Goal: Task Accomplishment & Management: Use online tool/utility

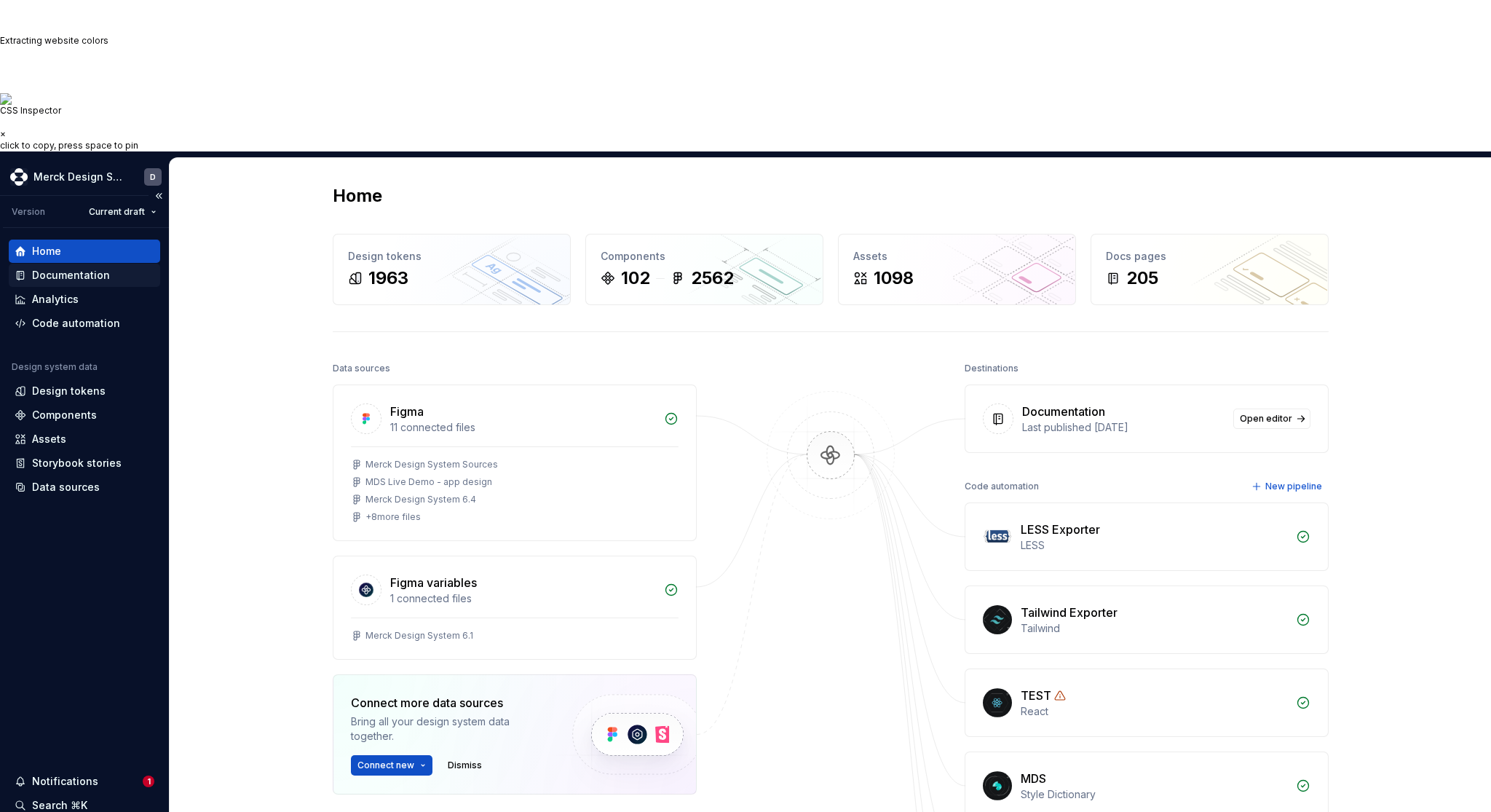
click at [53, 268] on div "Documentation" at bounding box center [71, 275] width 78 height 15
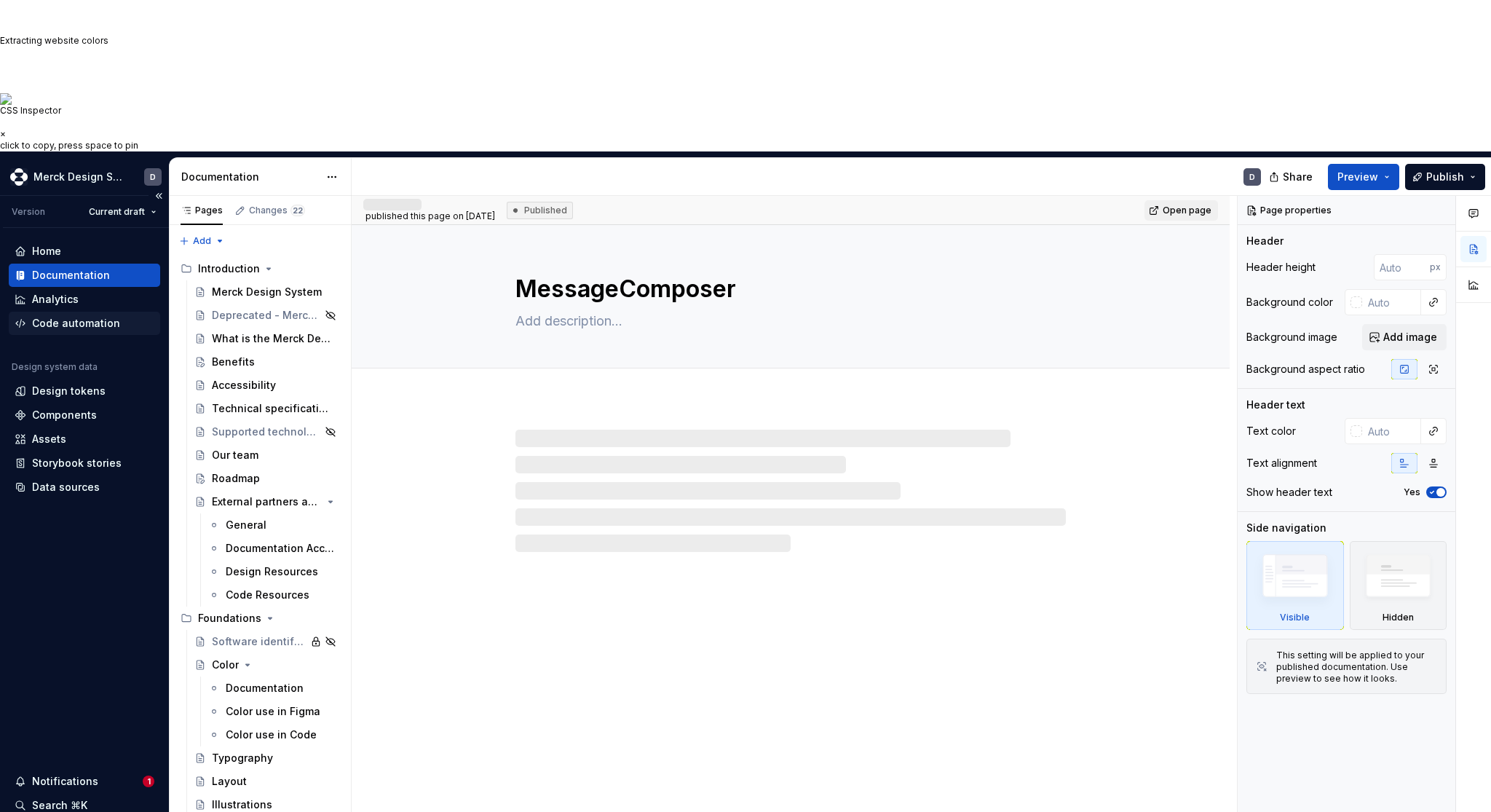
click at [96, 316] on div "Code automation" at bounding box center [76, 323] width 89 height 15
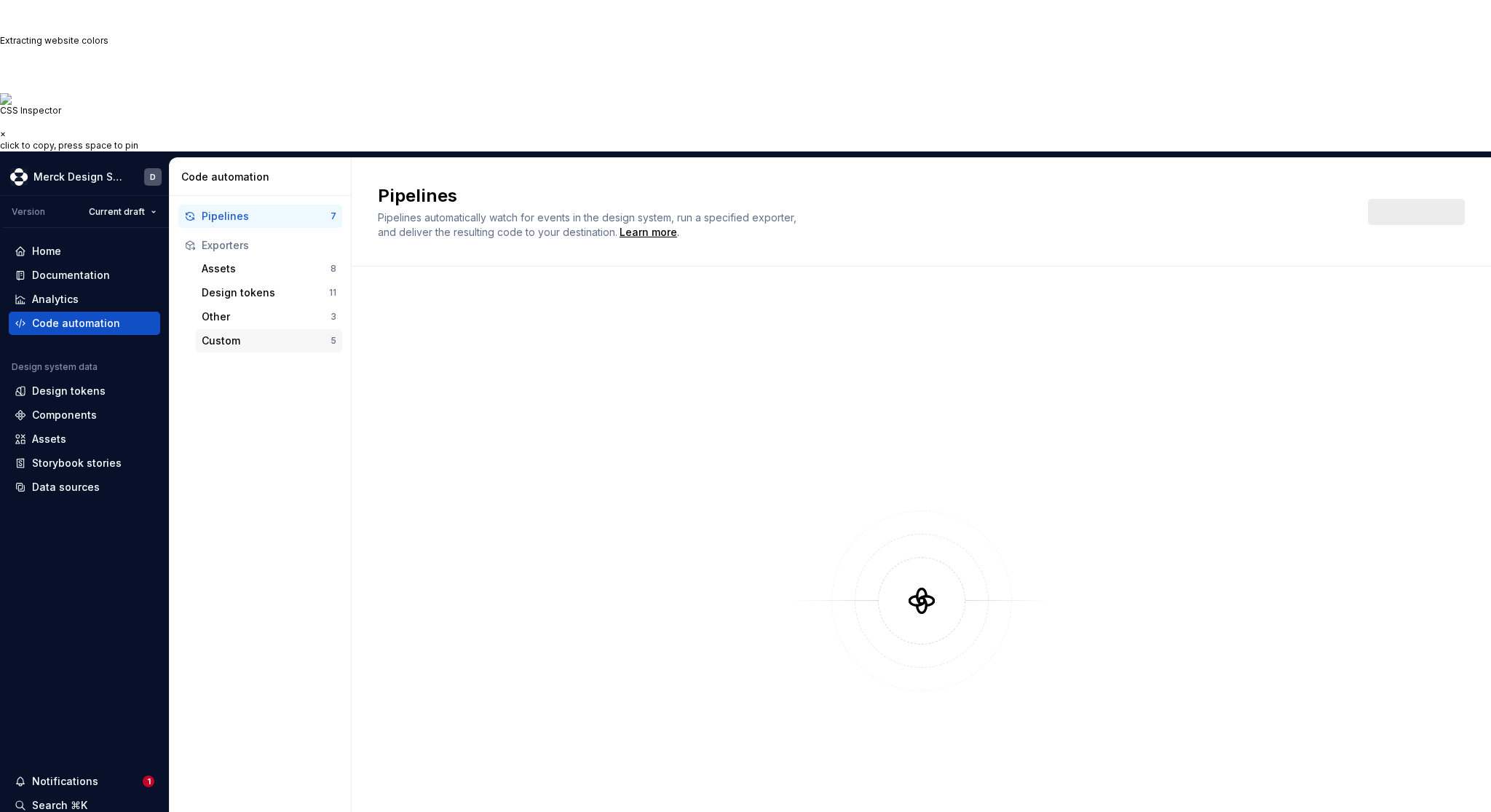
click at [261, 334] on div "Custom" at bounding box center [266, 340] width 129 height 15
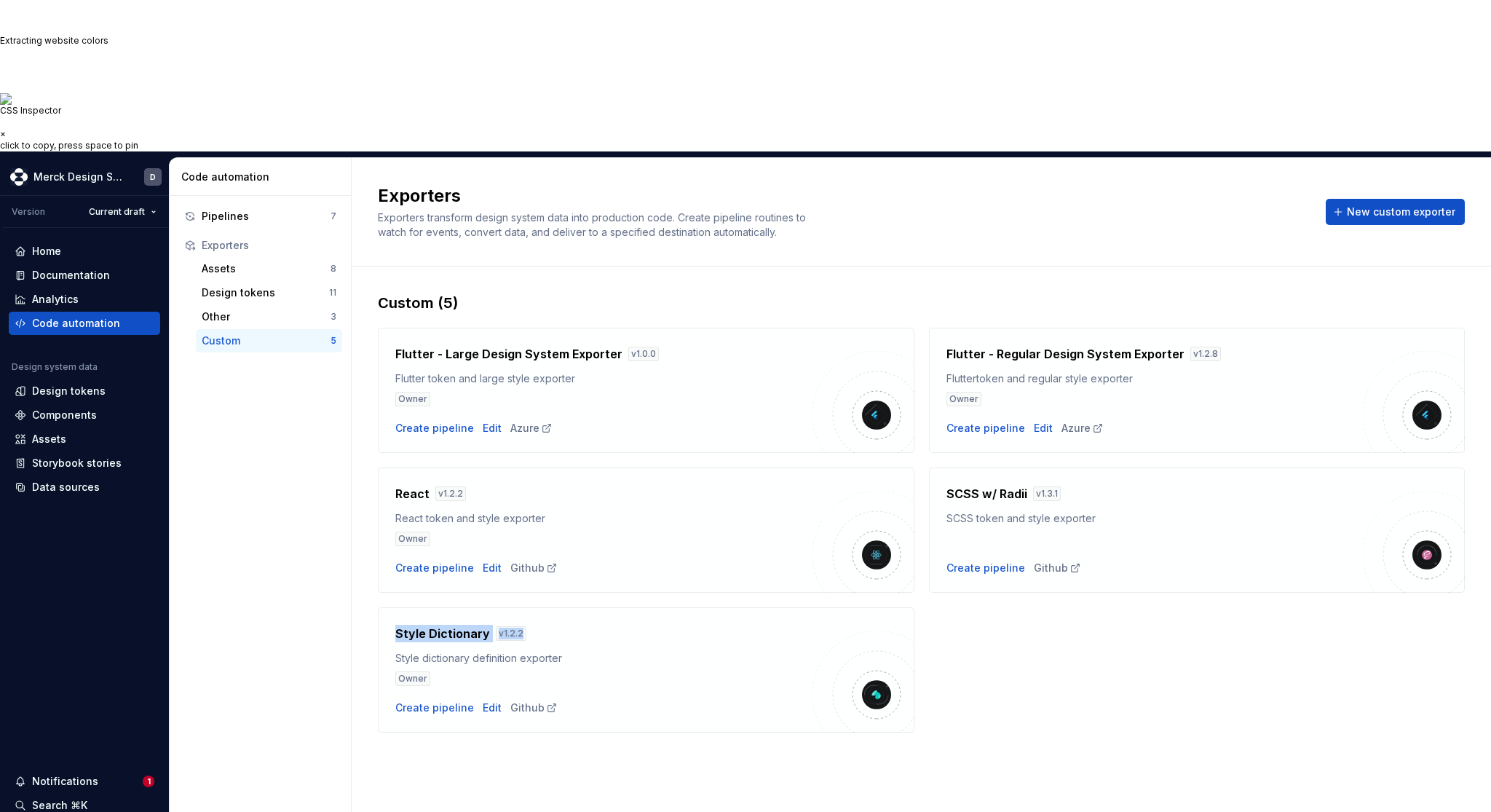
drag, startPoint x: 386, startPoint y: 477, endPoint x: 572, endPoint y: 486, distance: 186.2
click at [572, 607] on div "Style Dictionary v 1.2.2 Style dictionary definition exporter Owner Create pipe…" at bounding box center [647, 669] width 537 height 125
click at [418, 607] on div "Style Dictionary v 1.2.2 Style dictionary definition exporter Owner Create pipe…" at bounding box center [647, 669] width 537 height 125
click at [420, 700] on div "Create pipeline" at bounding box center [435, 707] width 79 height 15
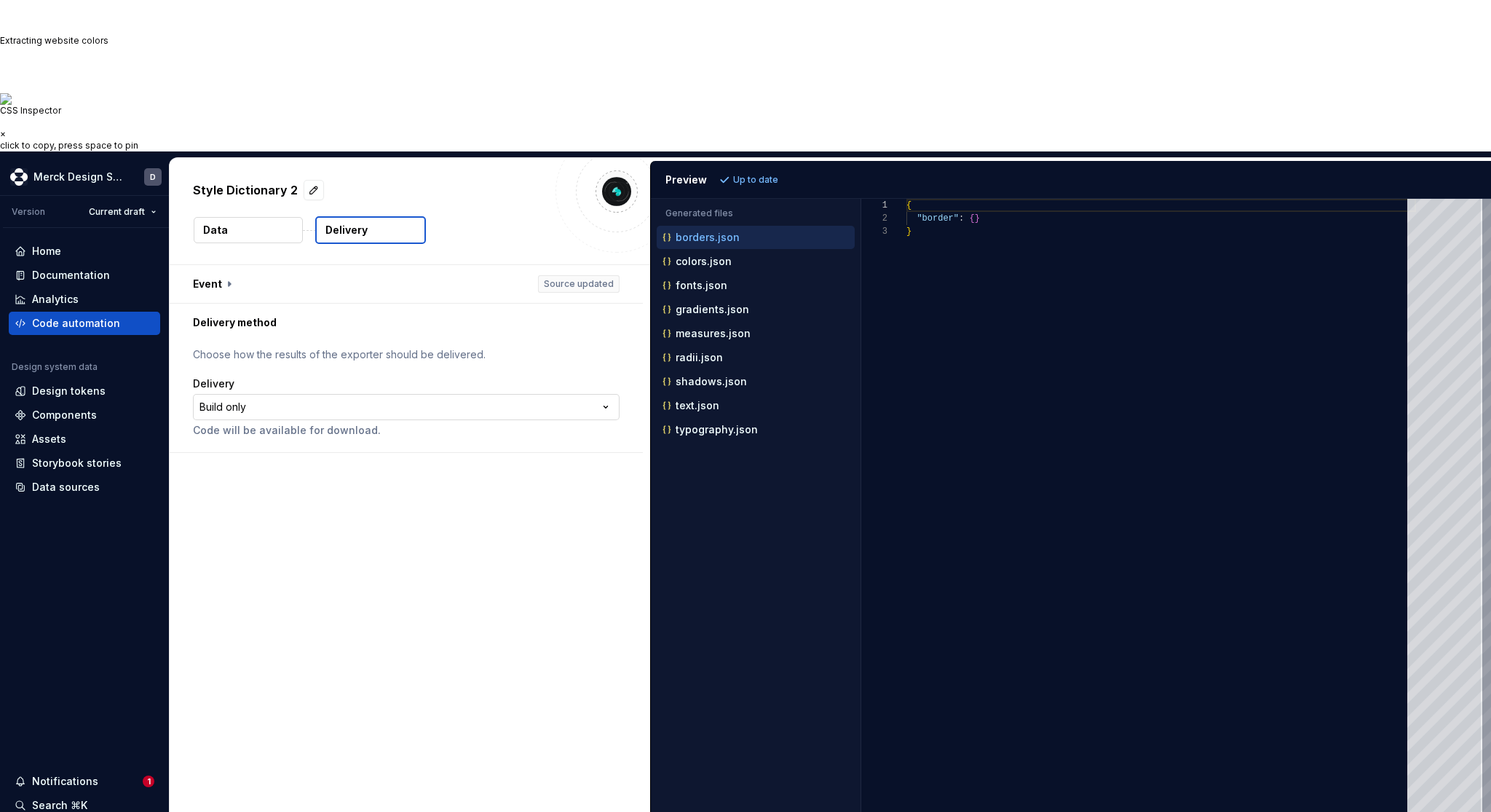
click at [337, 254] on html "Options: Turn on automatically Copy classes names Show grid Hover Style: Copy M…" at bounding box center [745, 406] width 1491 height 812
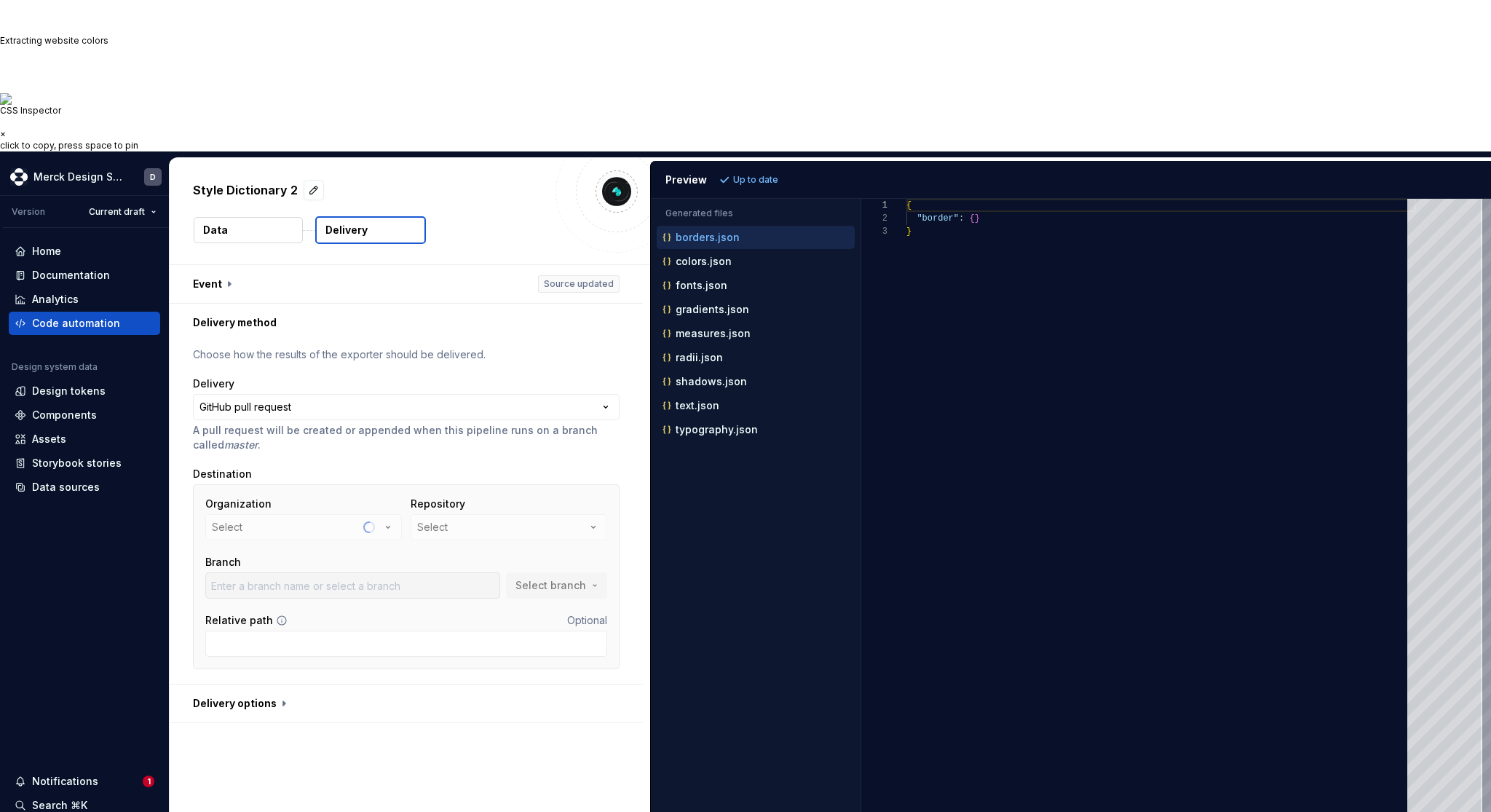
click at [226, 158] on div "Style Dictionary 2 Data Delivery" at bounding box center [409, 210] width 480 height 106
click at [213, 265] on button "button" at bounding box center [406, 284] width 474 height 38
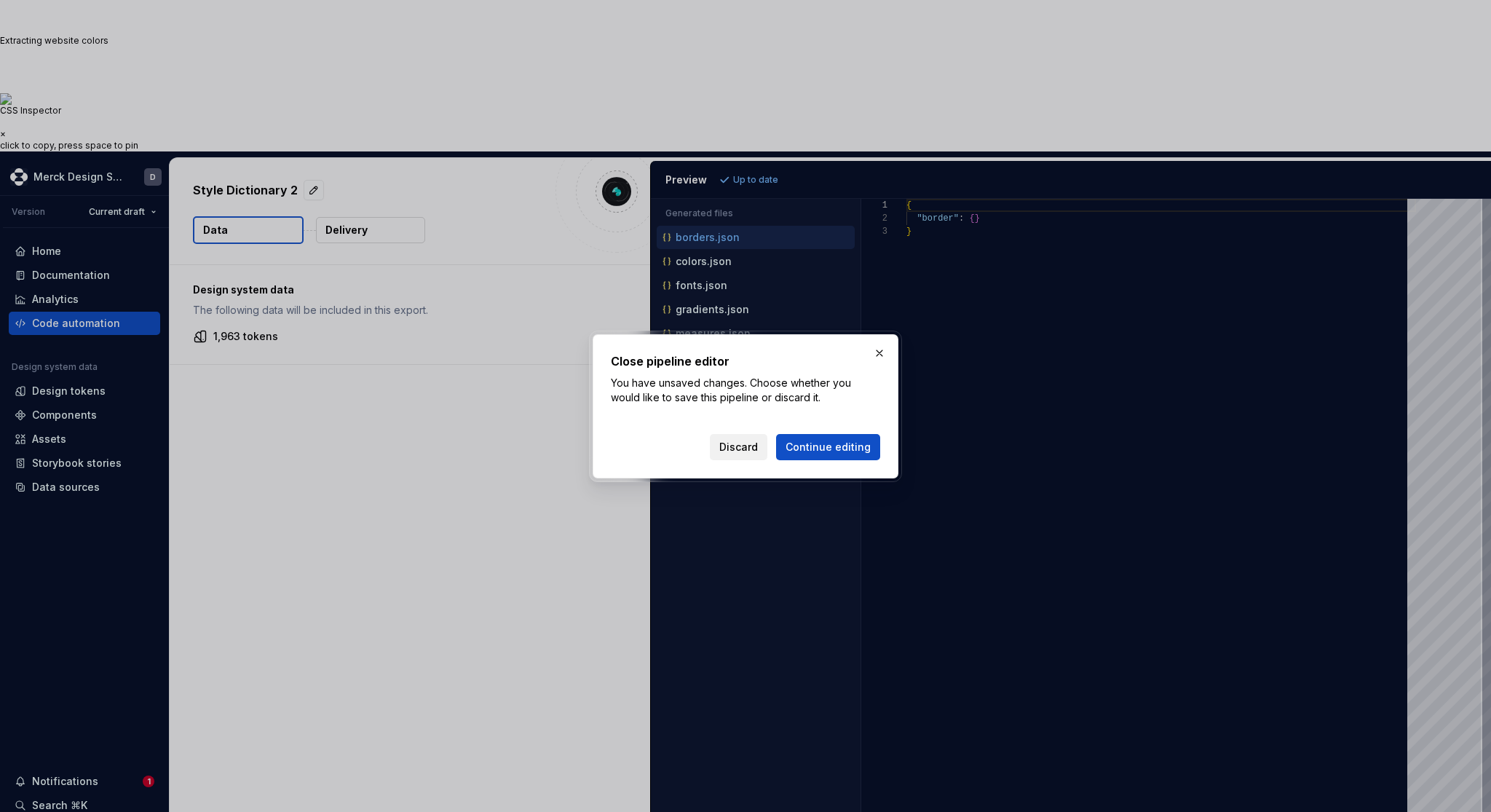
click at [754, 444] on span "Discard" at bounding box center [739, 446] width 39 height 15
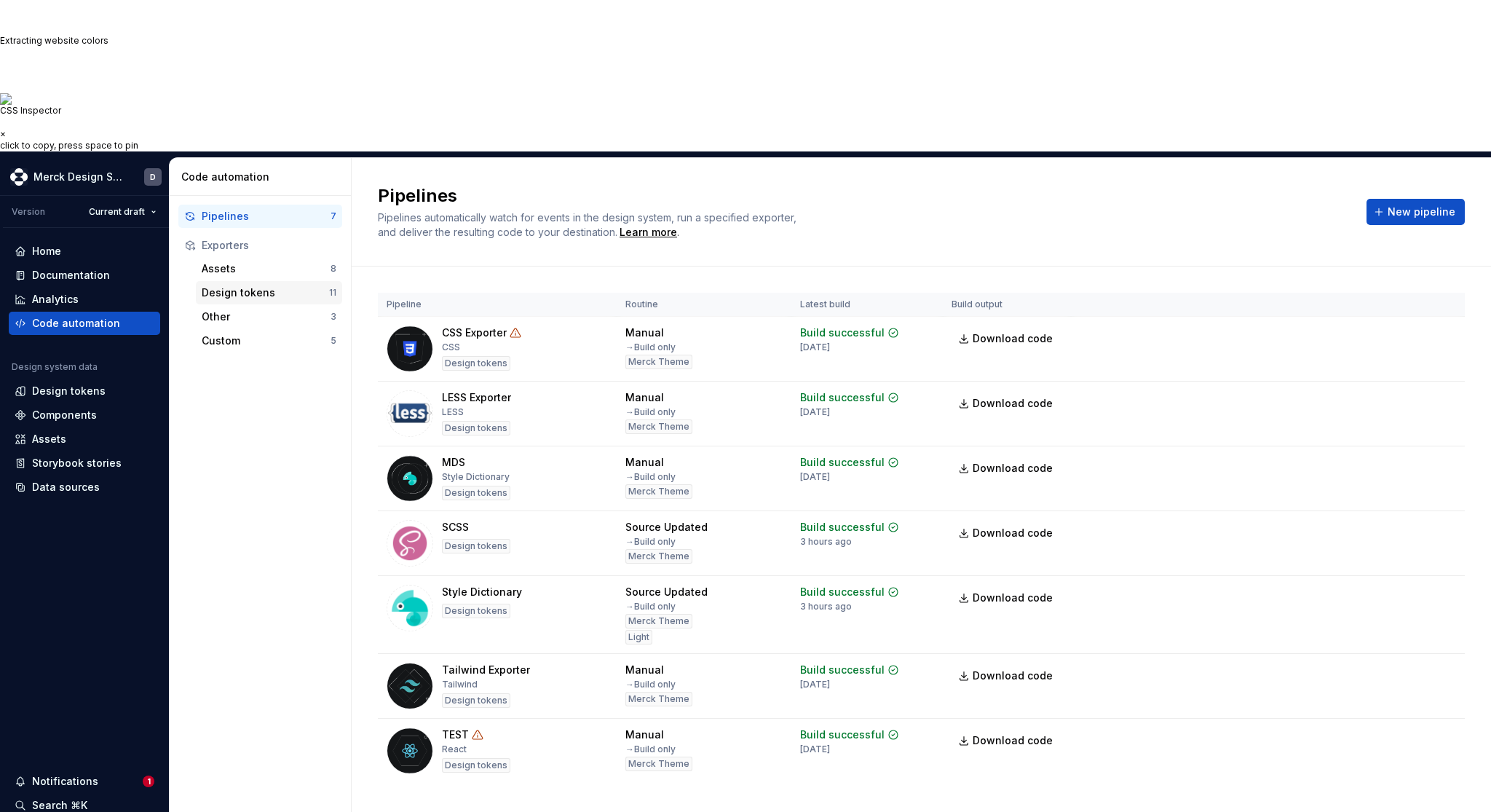
click at [242, 285] on div "Design tokens" at bounding box center [265, 292] width 127 height 15
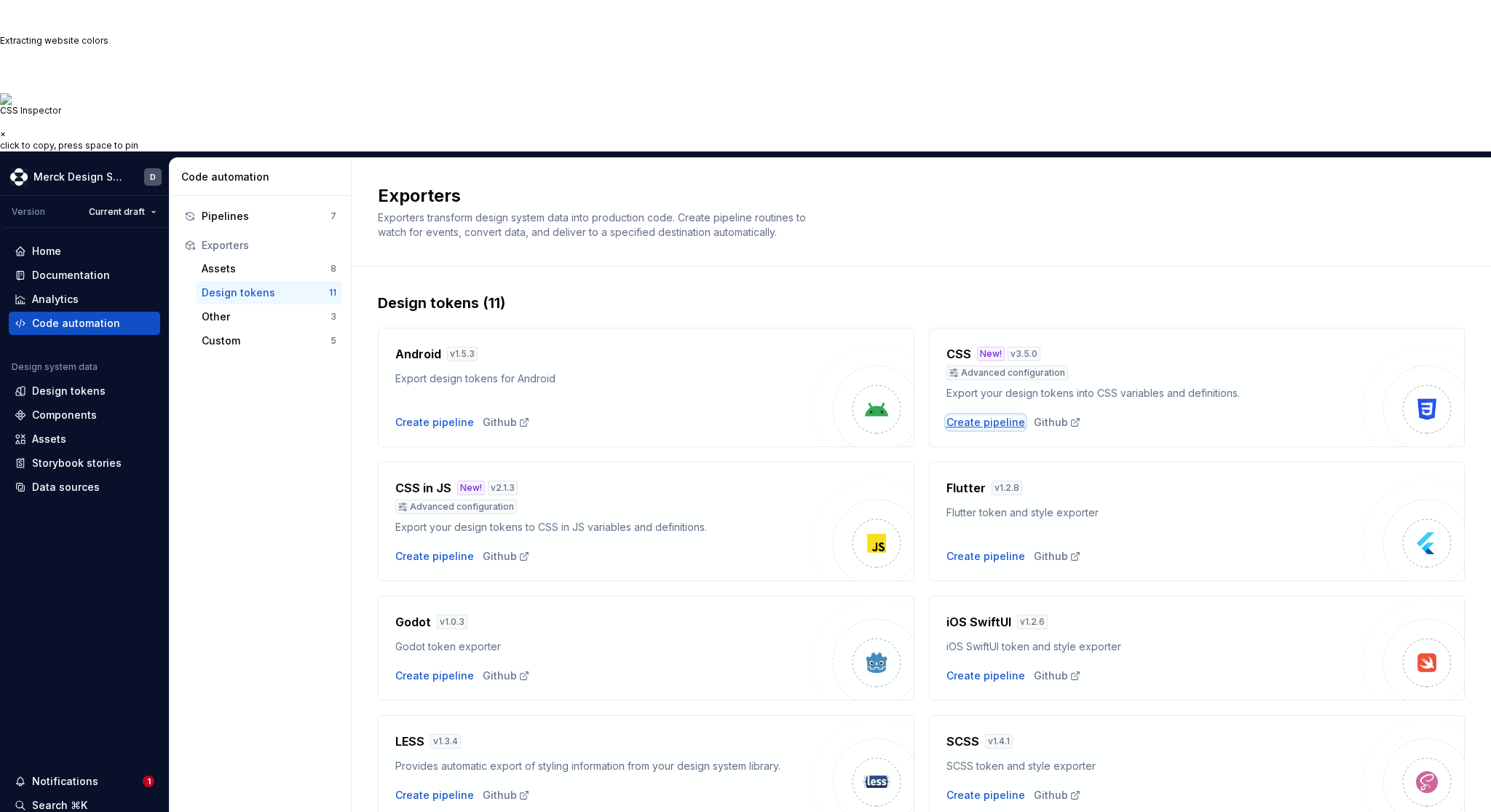
click at [972, 415] on div "Create pipeline" at bounding box center [985, 422] width 79 height 15
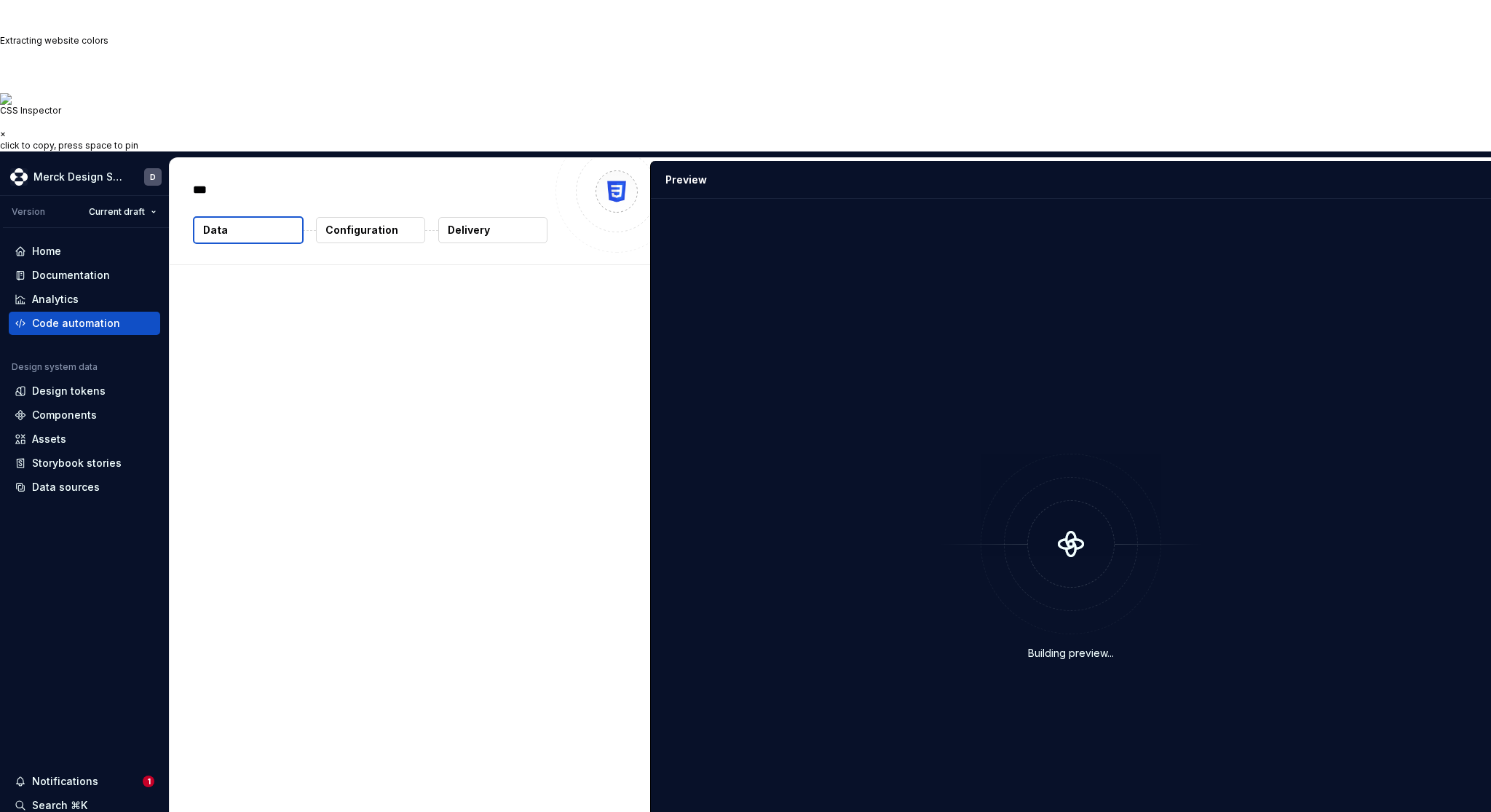
type textarea "*"
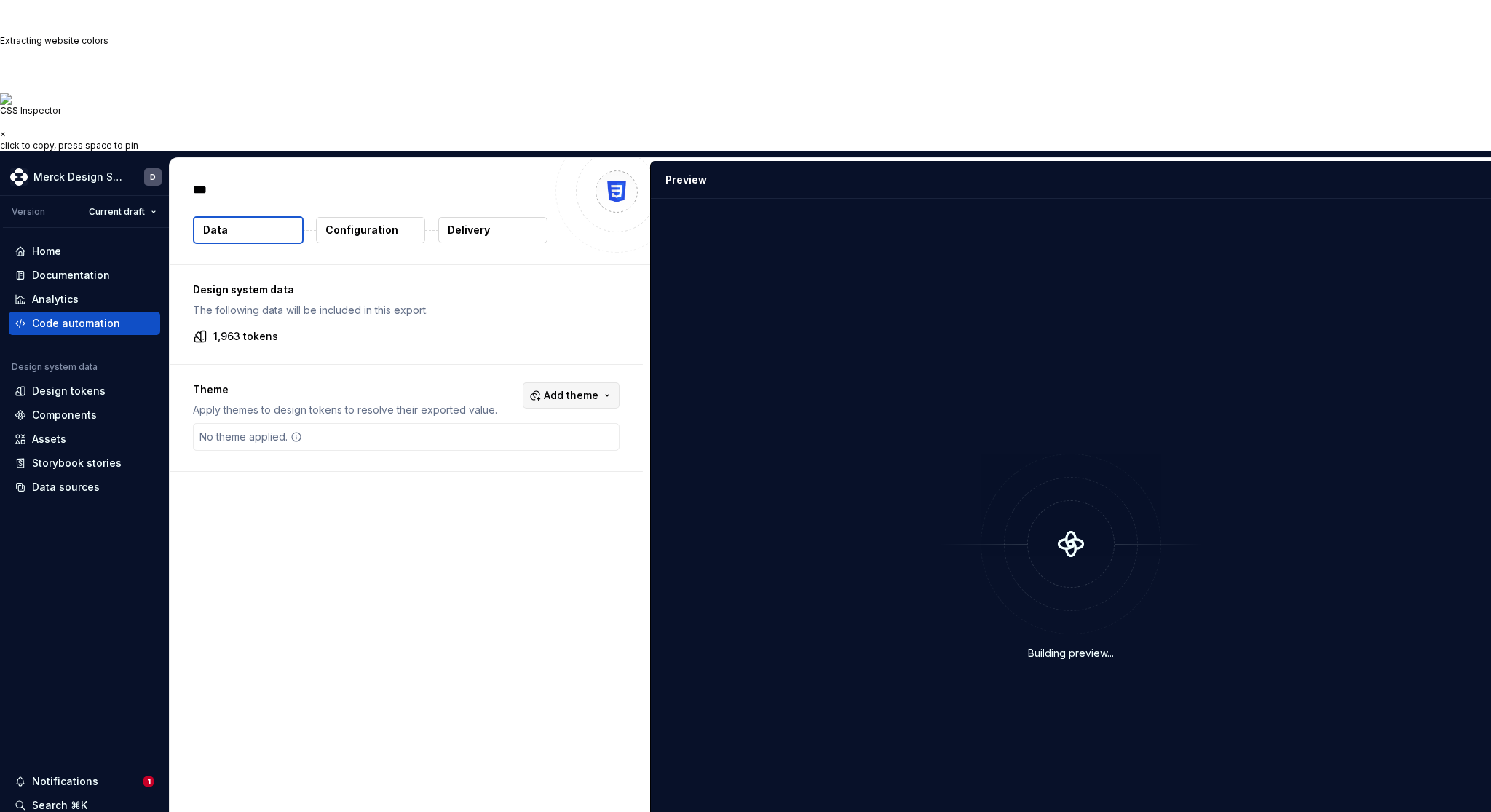
click at [584, 388] on span "Add theme" at bounding box center [571, 395] width 54 height 15
click at [525, 323] on div "Light" at bounding box center [549, 325] width 138 height 15
click at [526, 306] on div "Dark" at bounding box center [549, 301] width 138 height 15
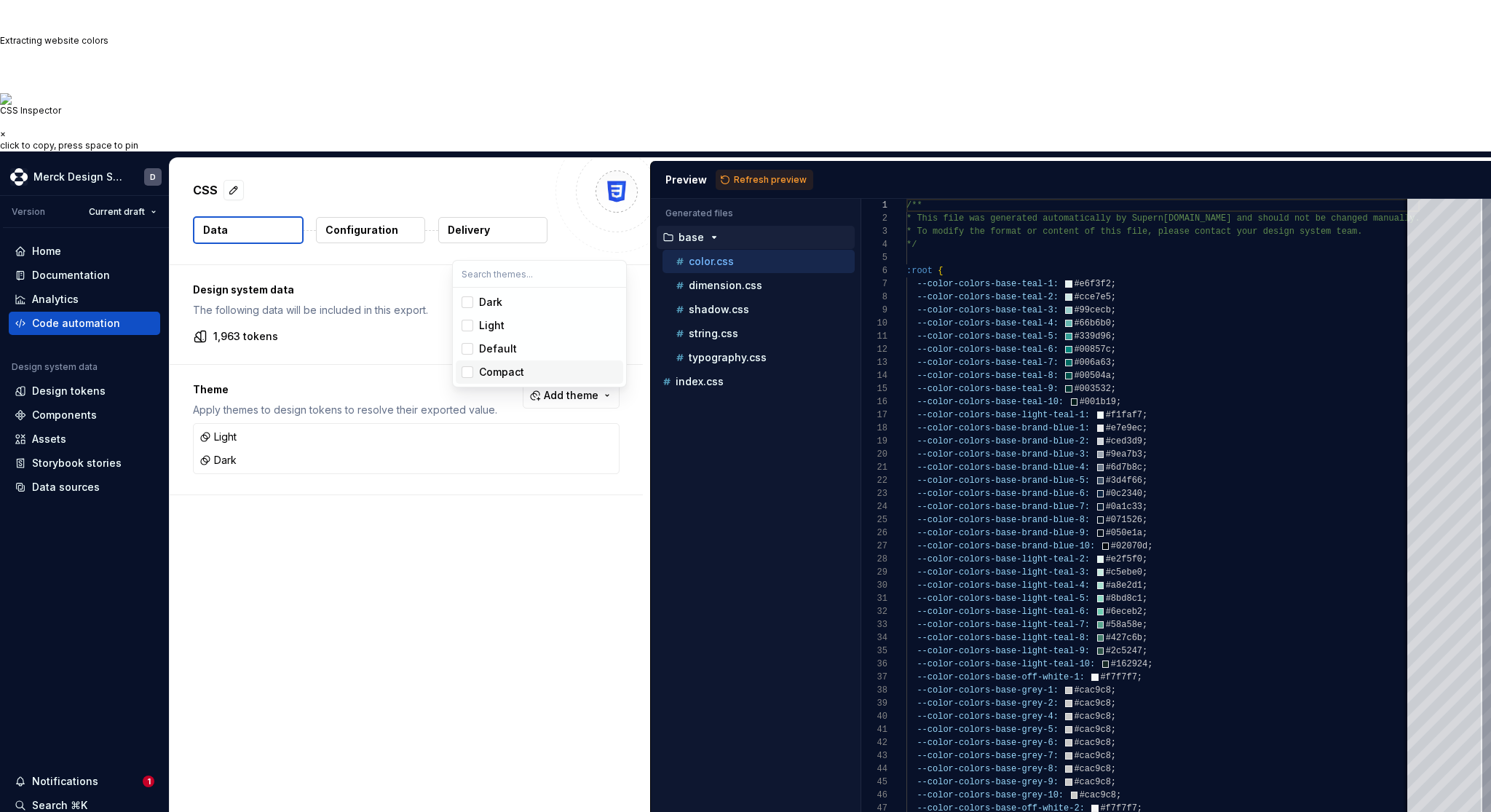
click at [696, 87] on html "Options: Turn on automatically Copy classes names Show grid Hover Style: Copy M…" at bounding box center [745, 406] width 1491 height 812
click at [699, 231] on p "base" at bounding box center [692, 237] width 25 height 12
